Goal: Information Seeking & Learning: Learn about a topic

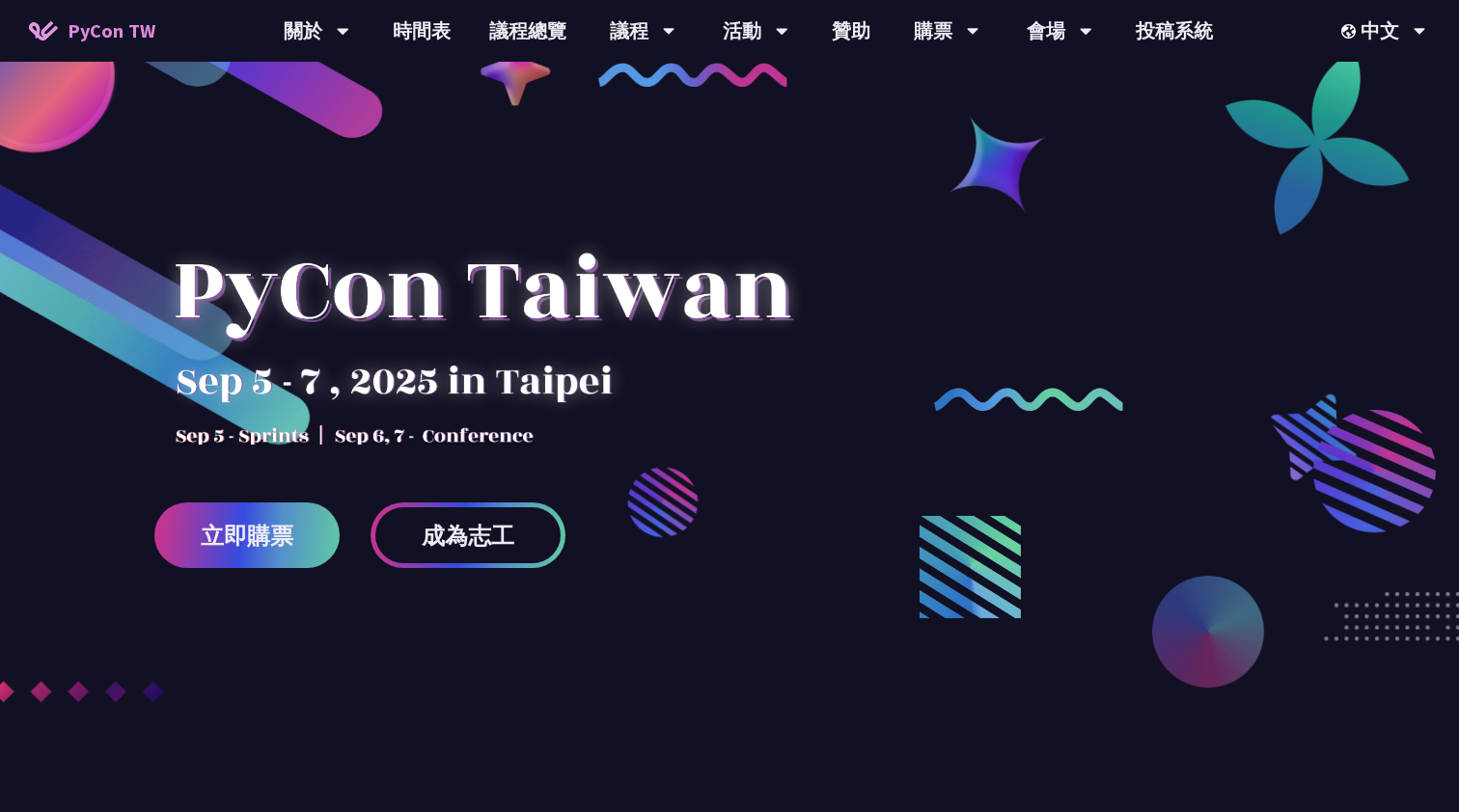
scroll to position [49, 0]
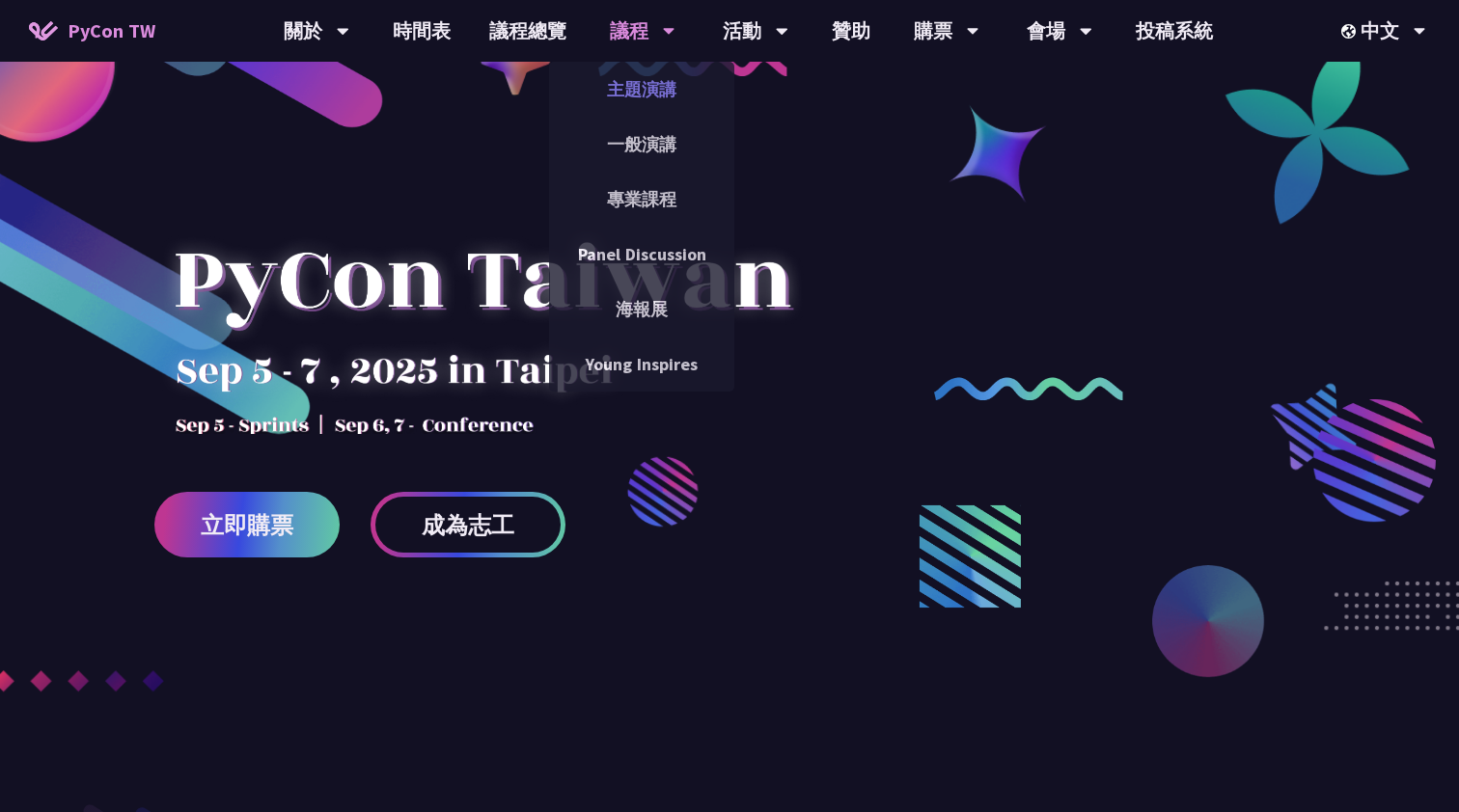
click at [632, 90] on link "主題演講" at bounding box center [641, 89] width 185 height 46
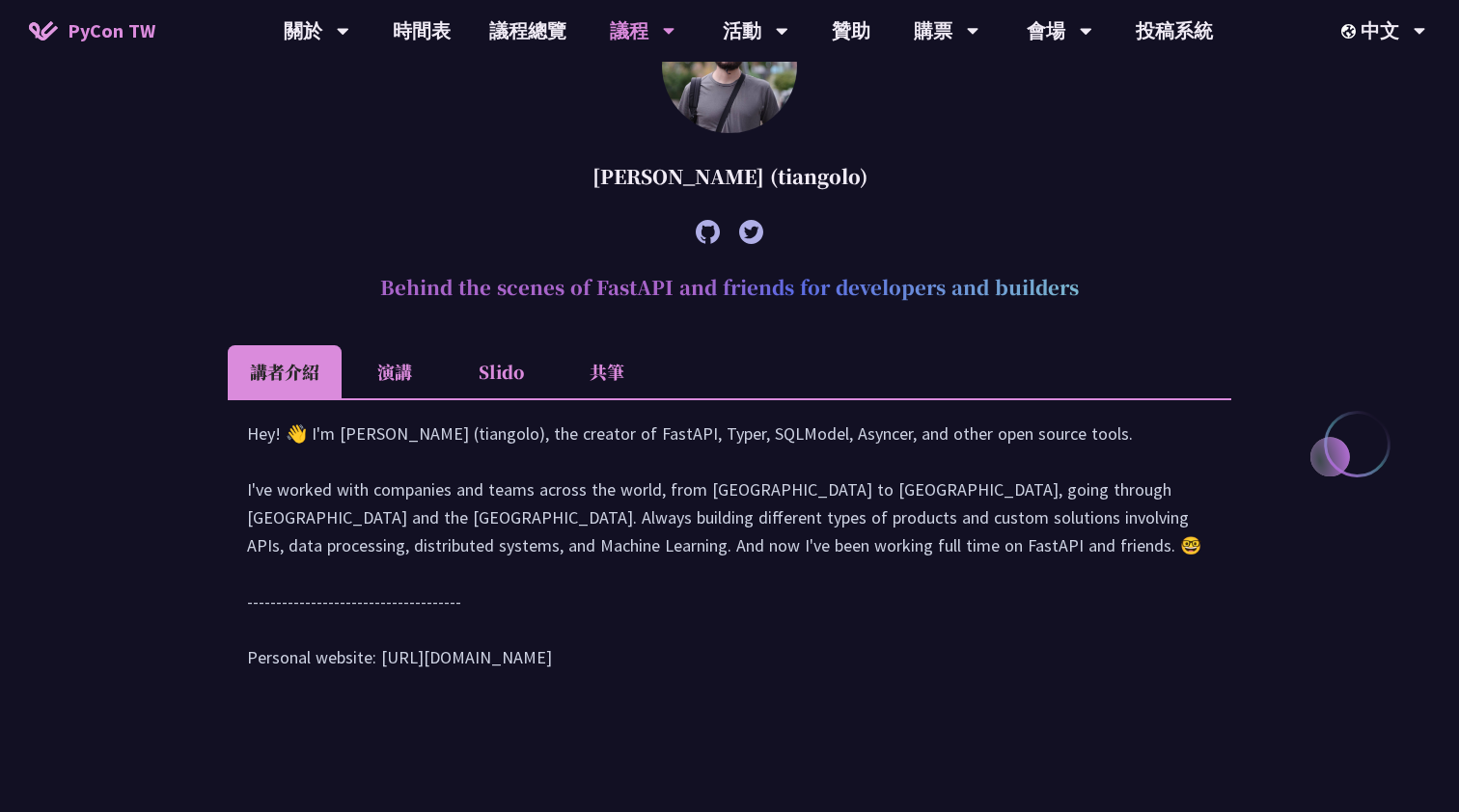
scroll to position [656, 0]
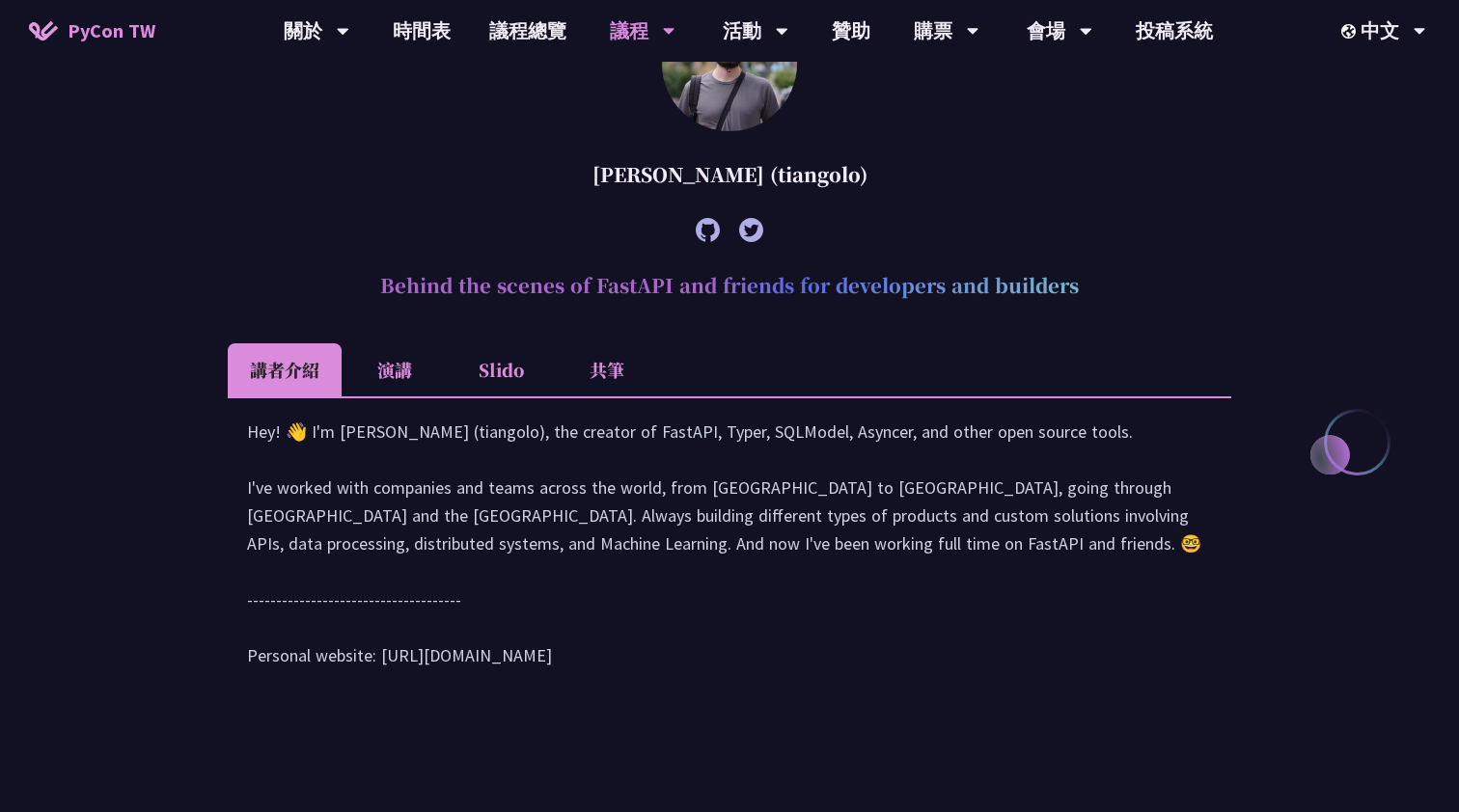
click at [385, 362] on li "演講" at bounding box center [394, 370] width 106 height 53
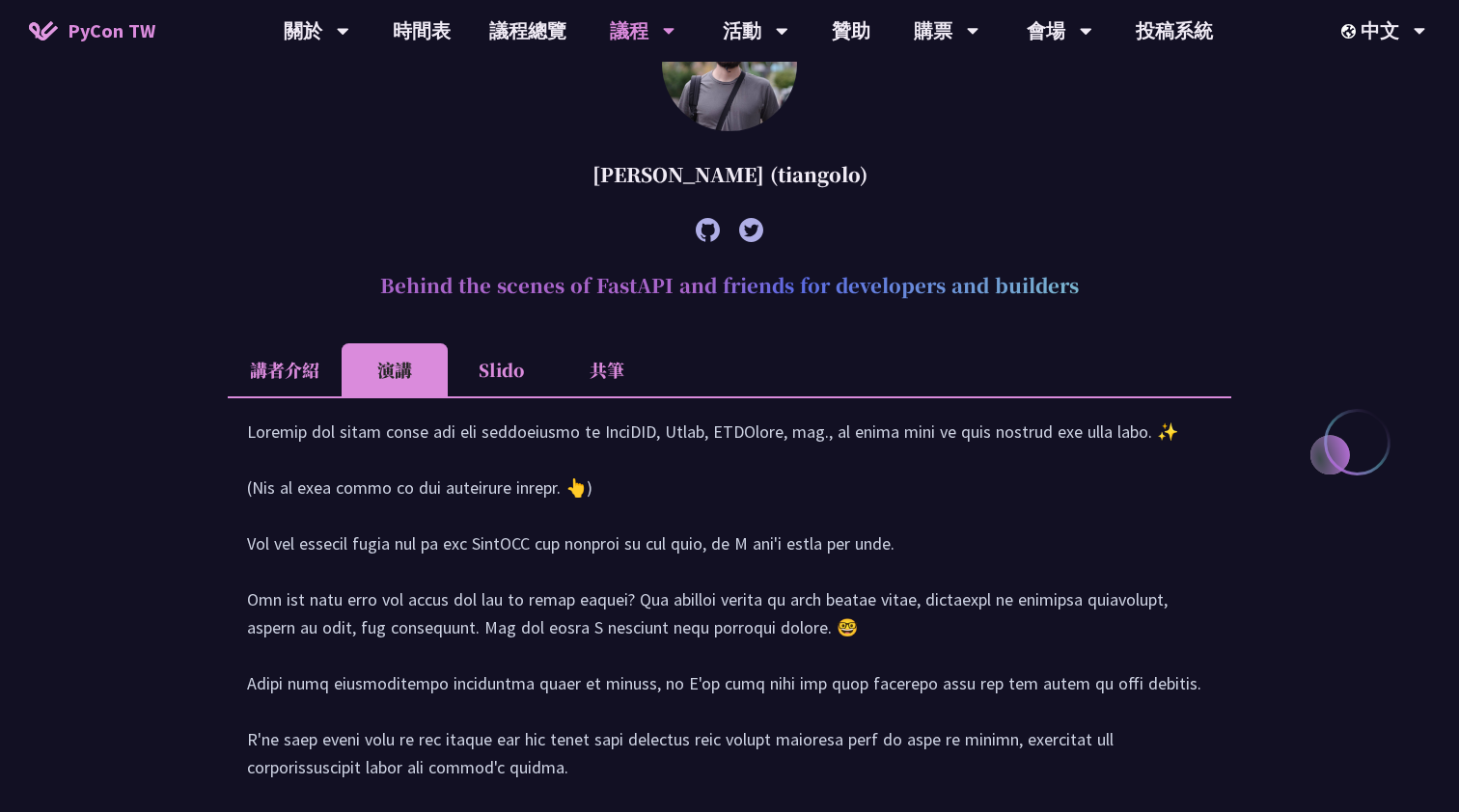
click at [536, 374] on li "Slido" at bounding box center [500, 370] width 106 height 53
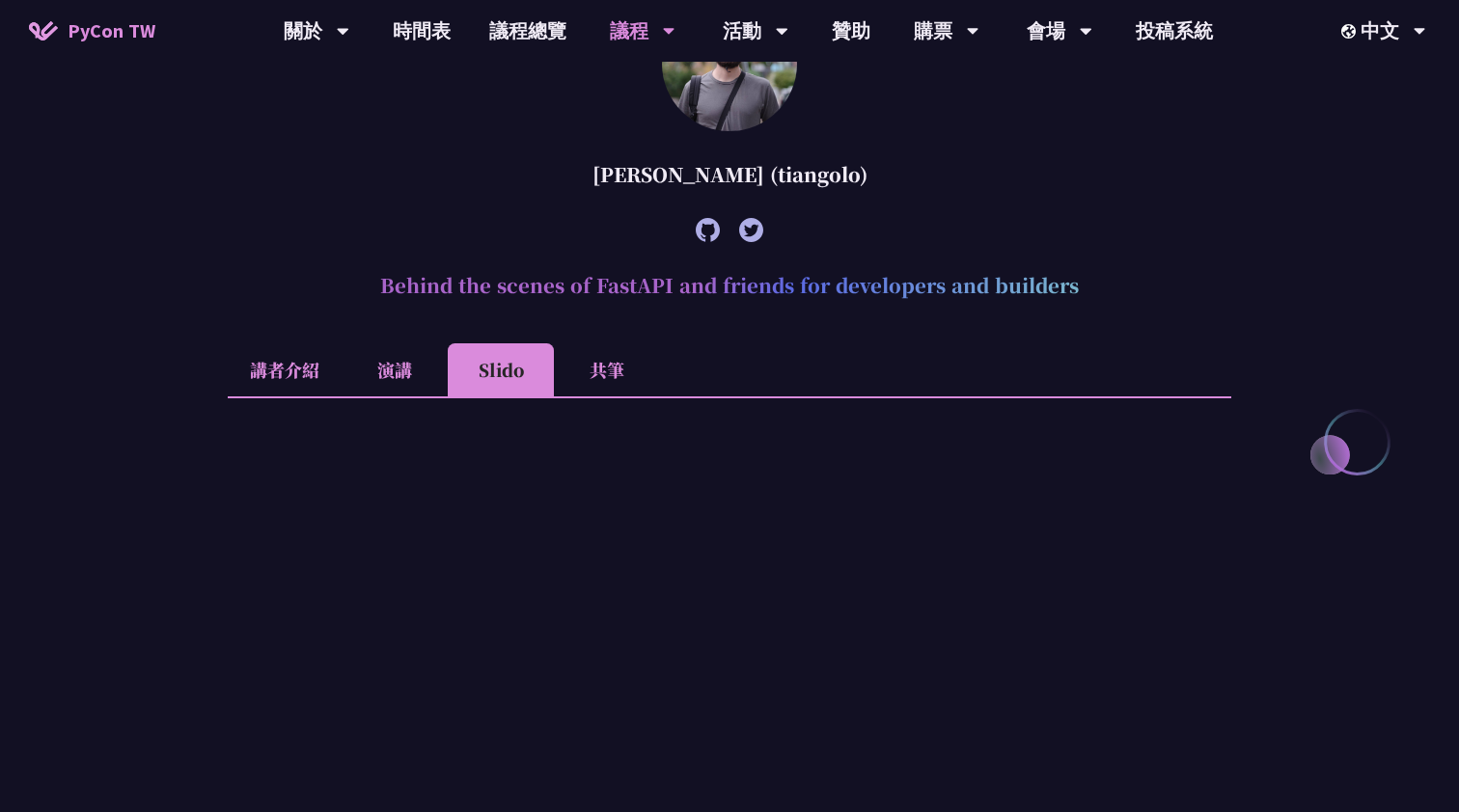
click at [619, 375] on li "共筆" at bounding box center [606, 370] width 106 height 53
click at [501, 371] on li "Slido" at bounding box center [500, 370] width 106 height 53
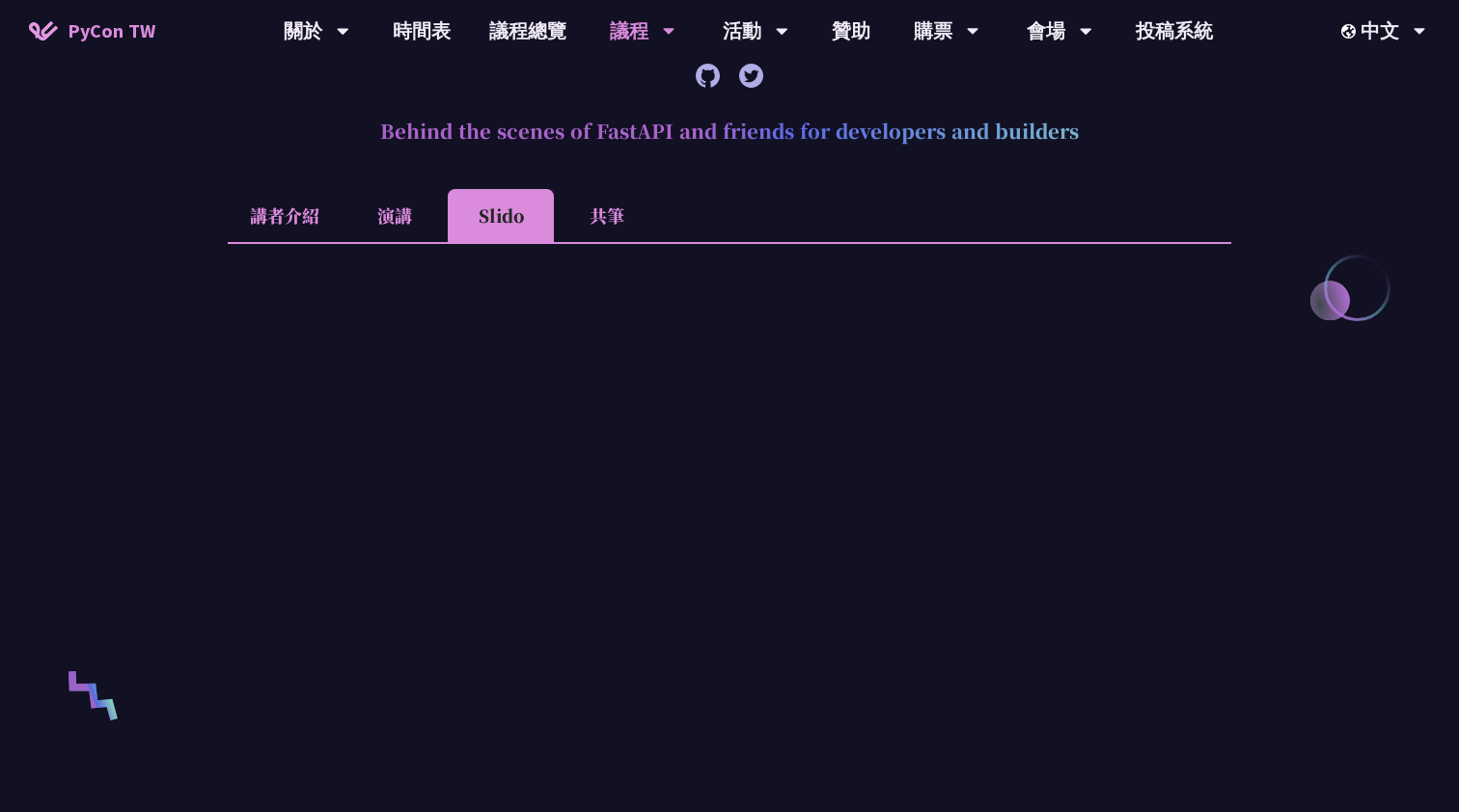
scroll to position [802, 0]
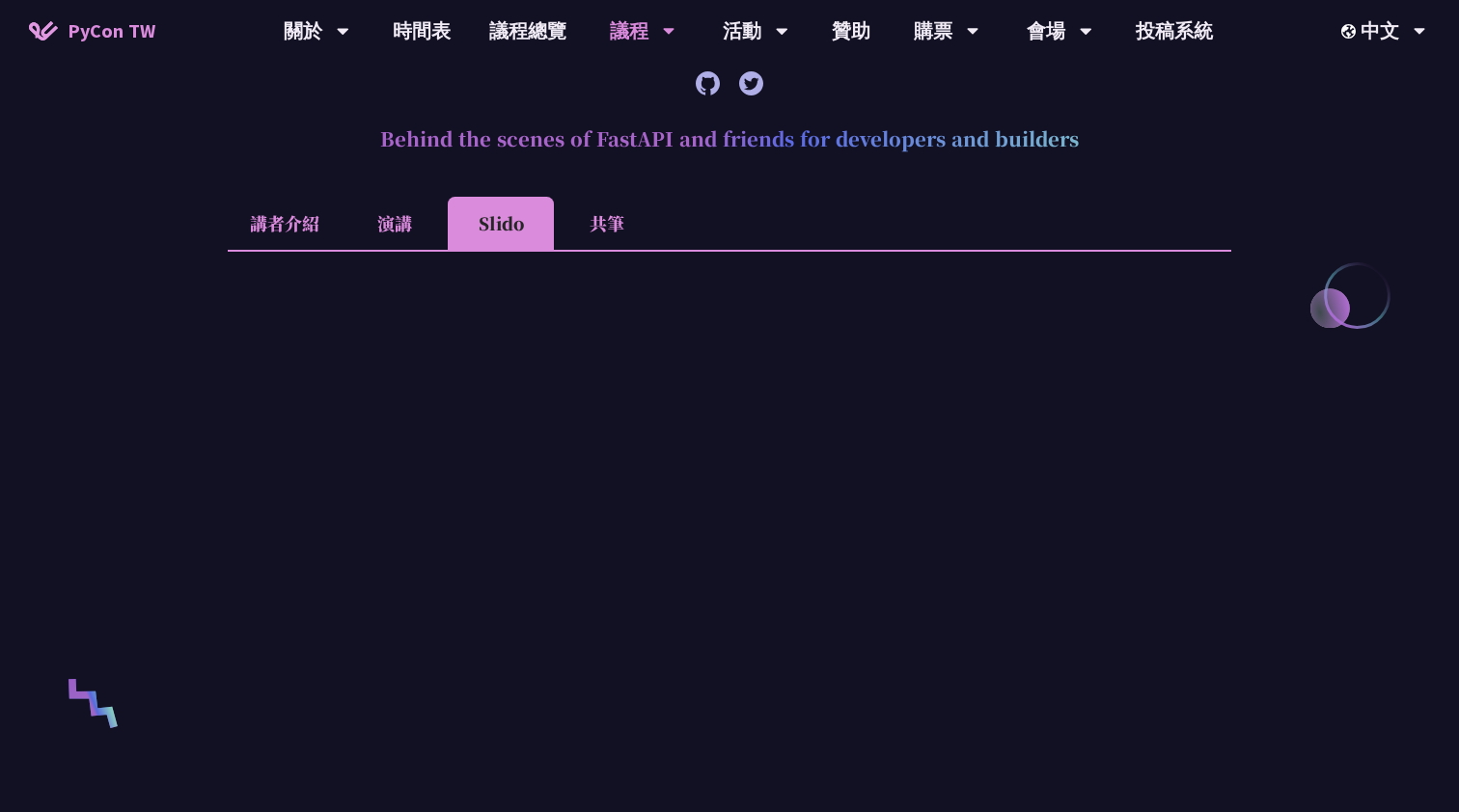
click at [409, 230] on li "演講" at bounding box center [394, 224] width 106 height 53
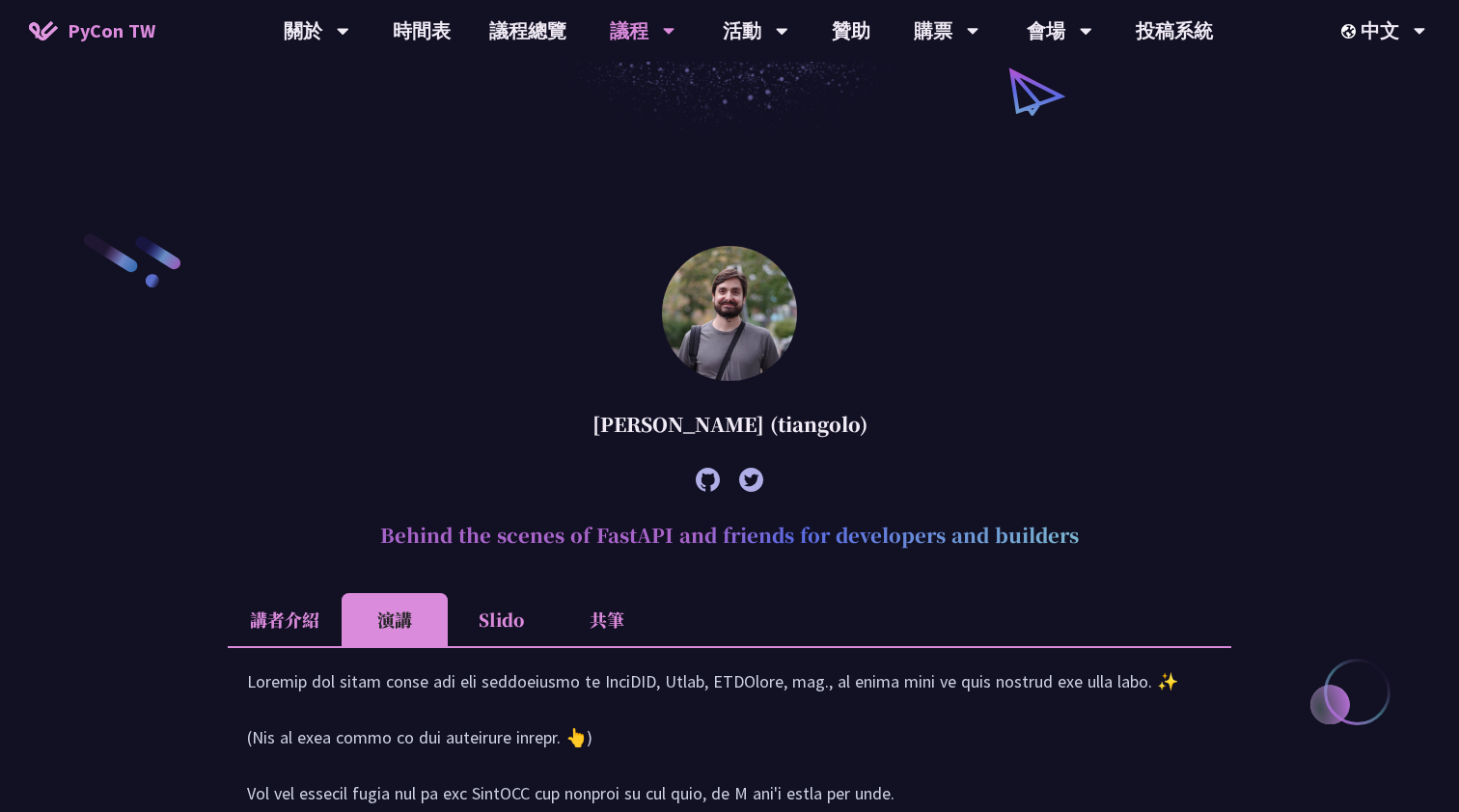
scroll to position [388, 0]
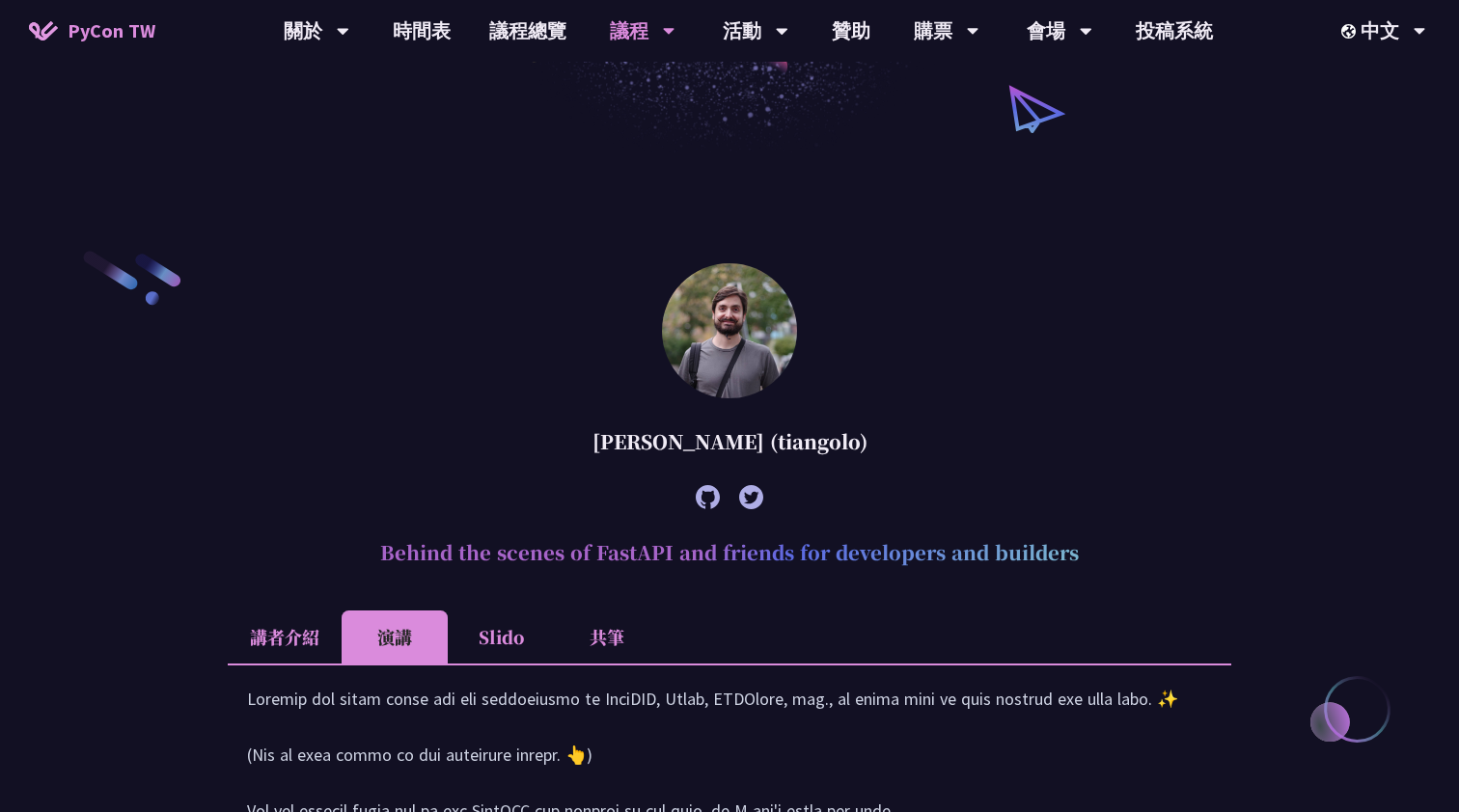
click at [259, 648] on li "講者介紹" at bounding box center [284, 638] width 114 height 53
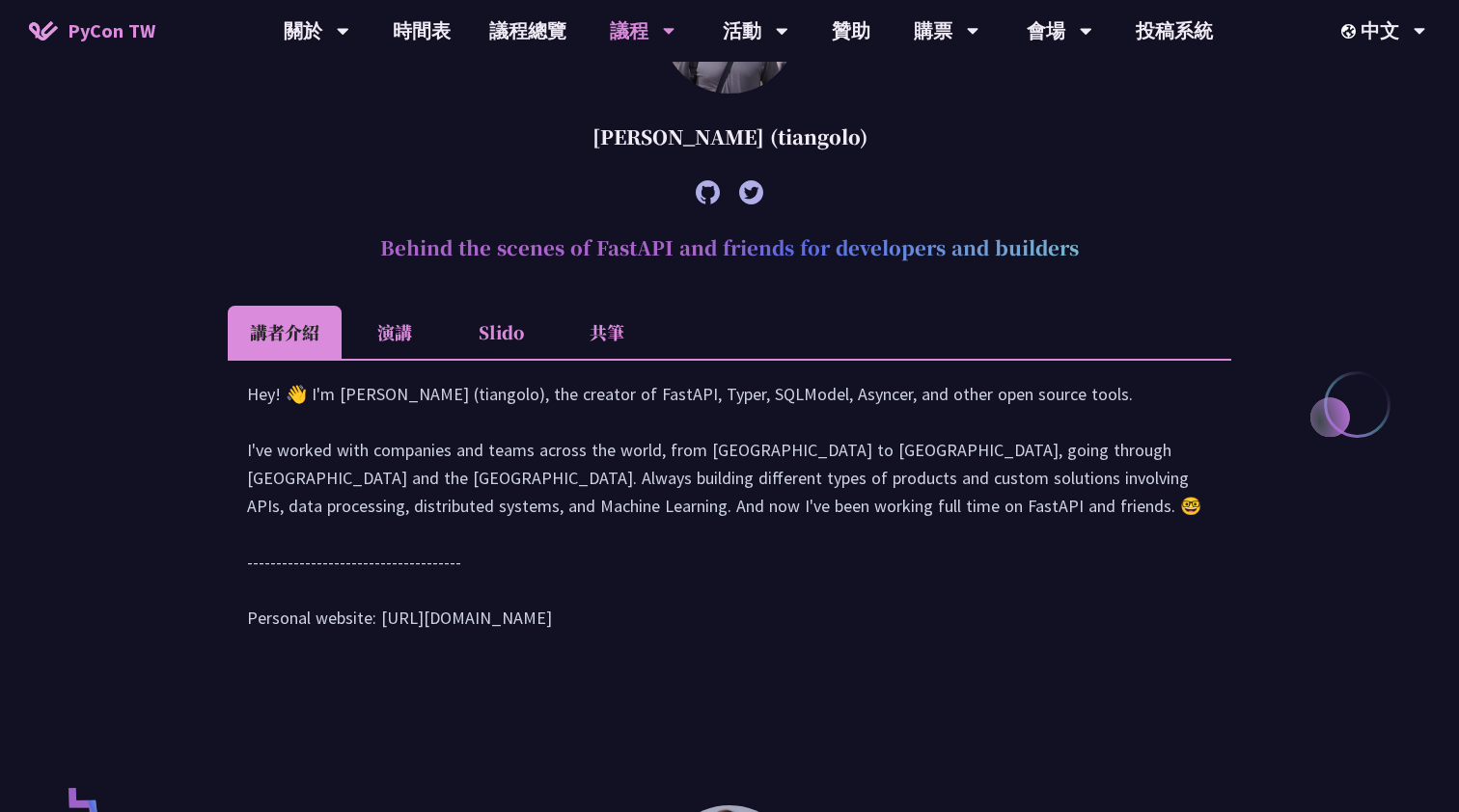
scroll to position [692, 0]
click at [654, 314] on li "共筆" at bounding box center [606, 334] width 106 height 53
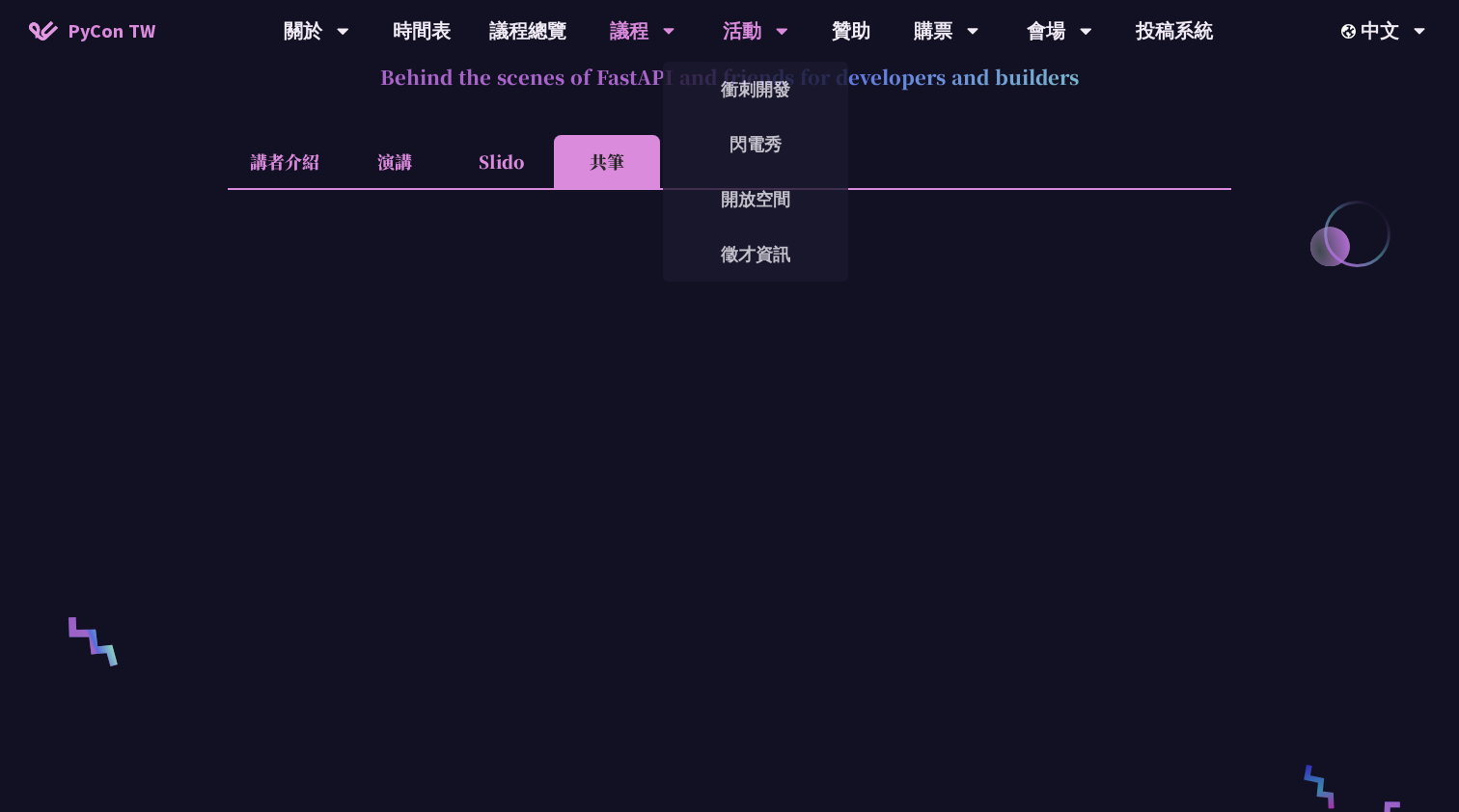
scroll to position [840, 0]
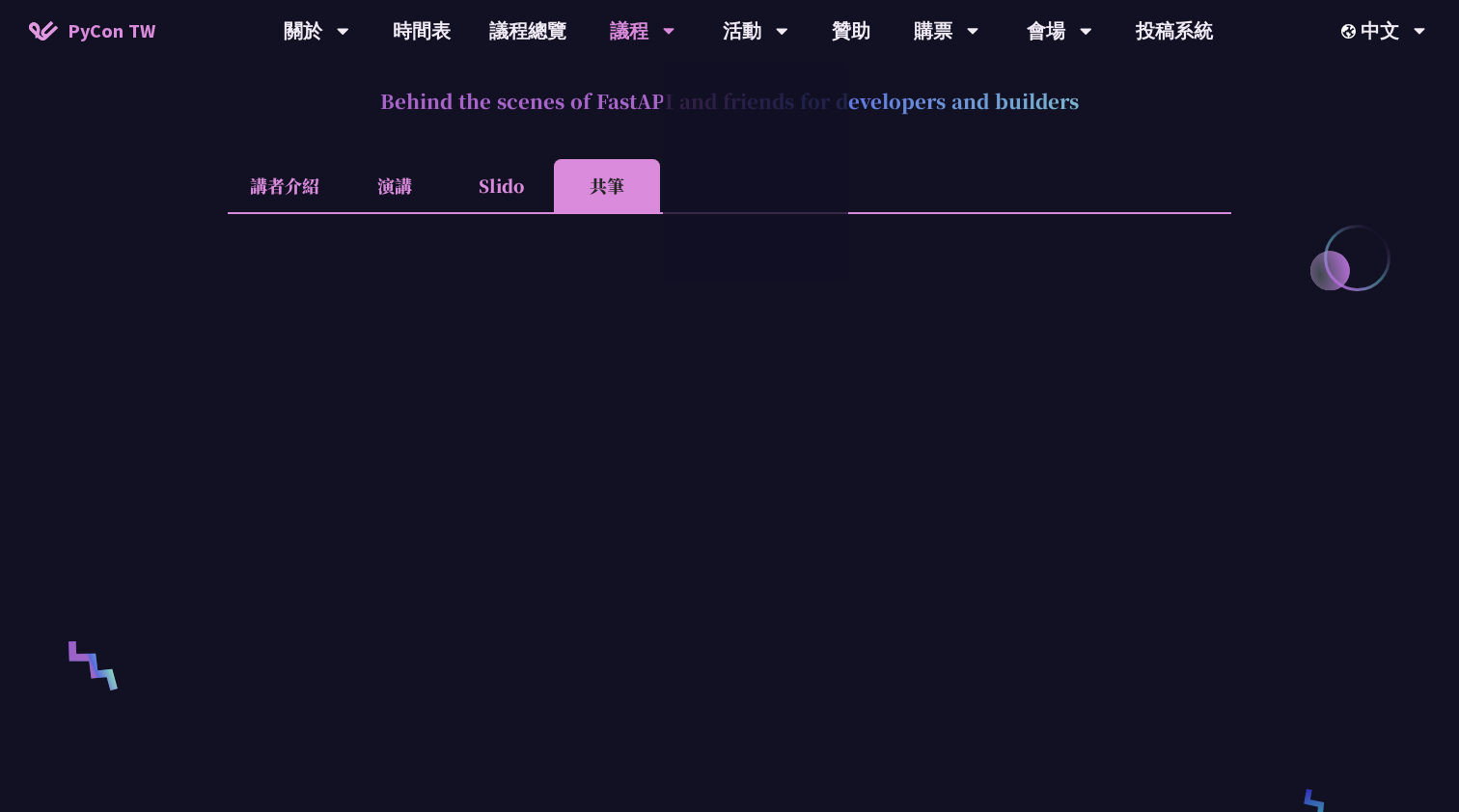
click at [508, 160] on li "Slido" at bounding box center [500, 186] width 106 height 53
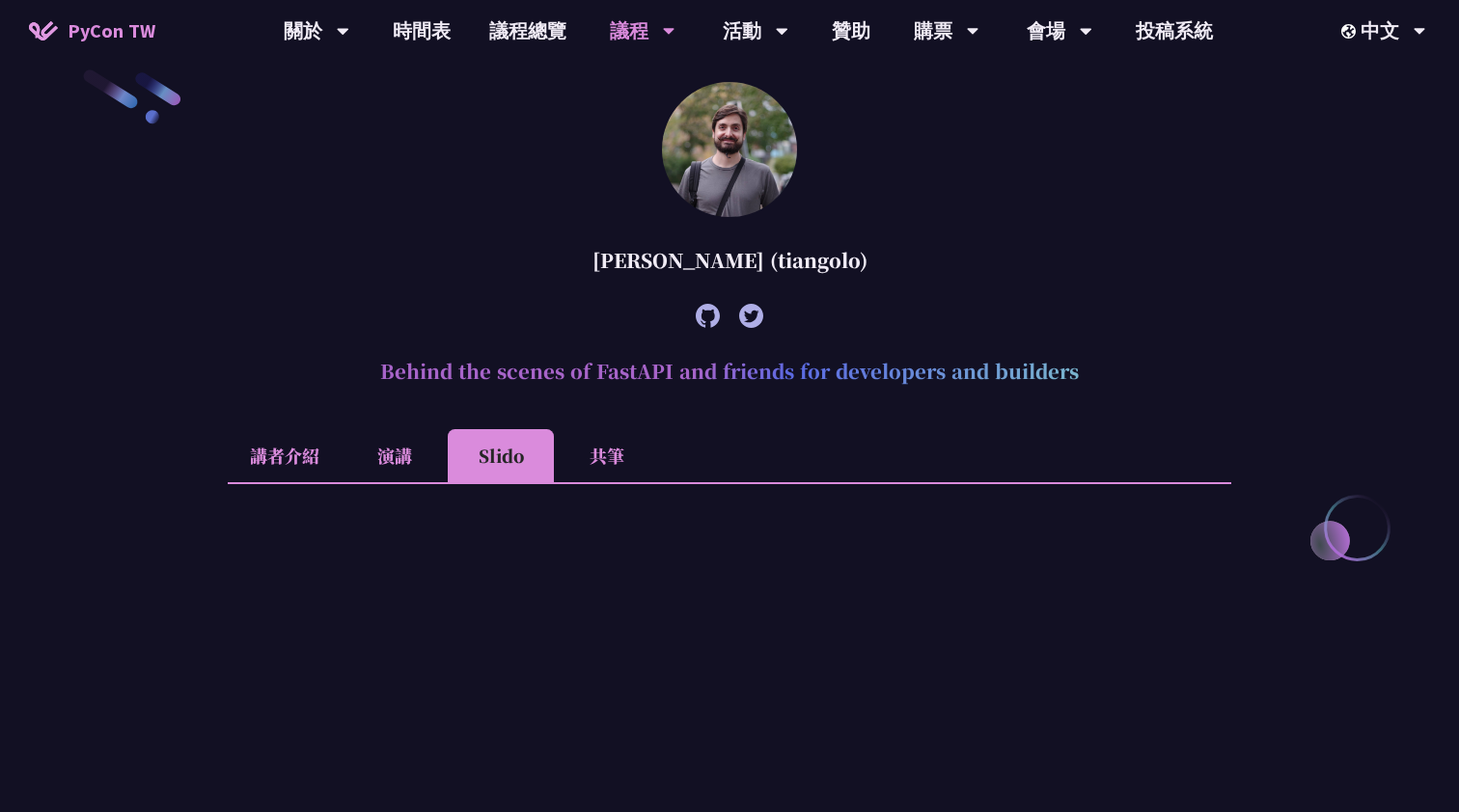
scroll to position [445, 0]
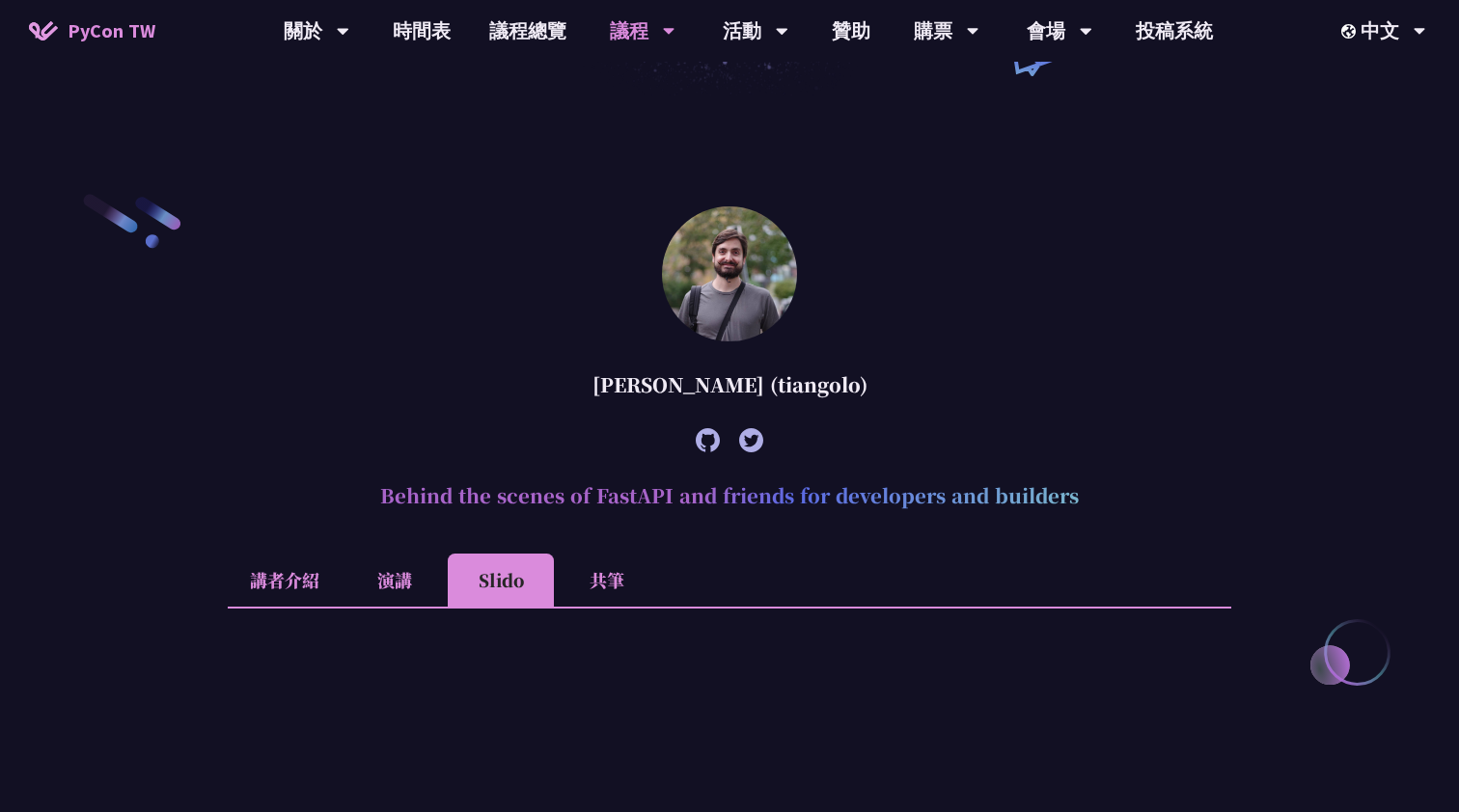
click at [602, 576] on li "共筆" at bounding box center [606, 580] width 106 height 53
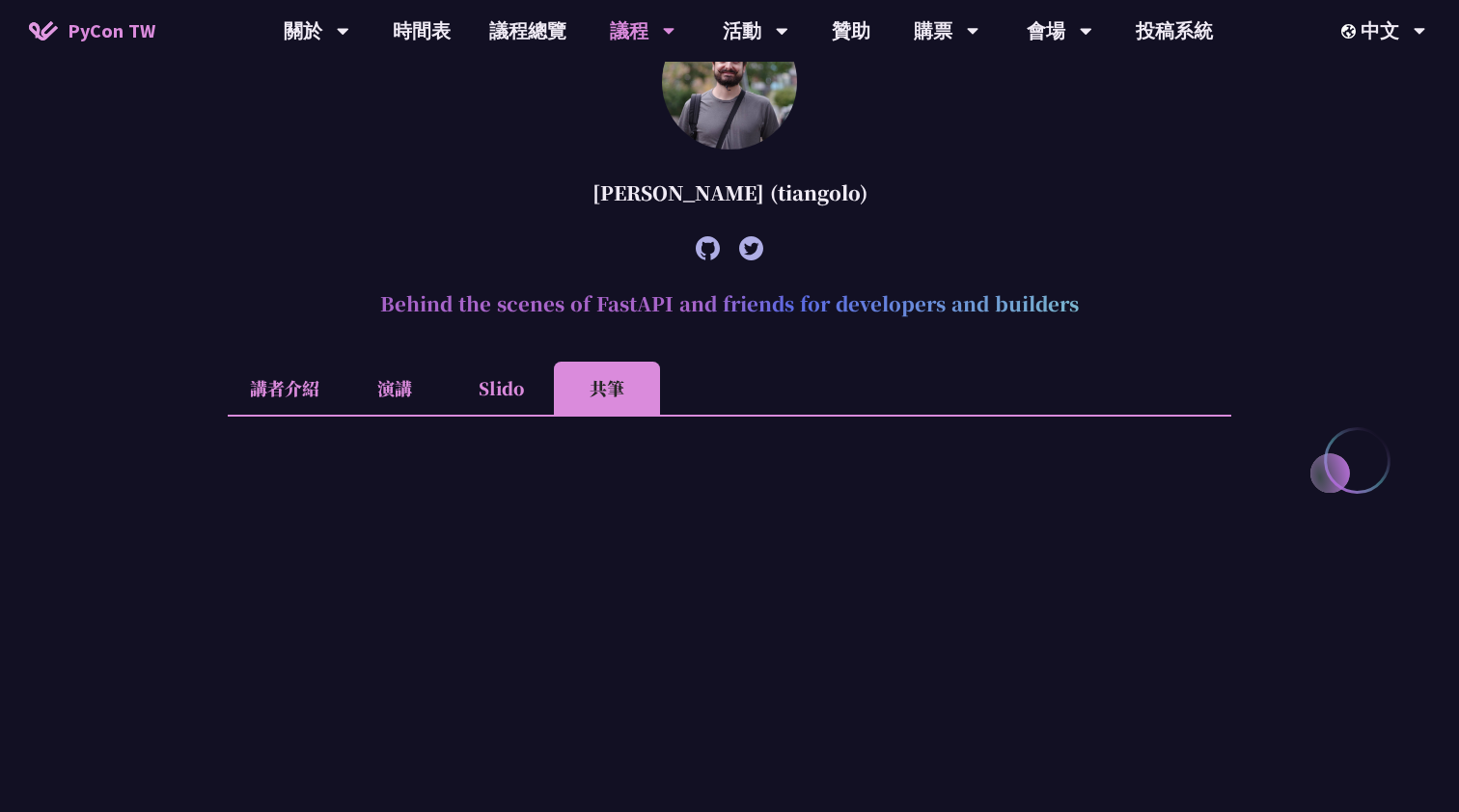
scroll to position [686, 0]
